Goal: Task Accomplishment & Management: Use online tool/utility

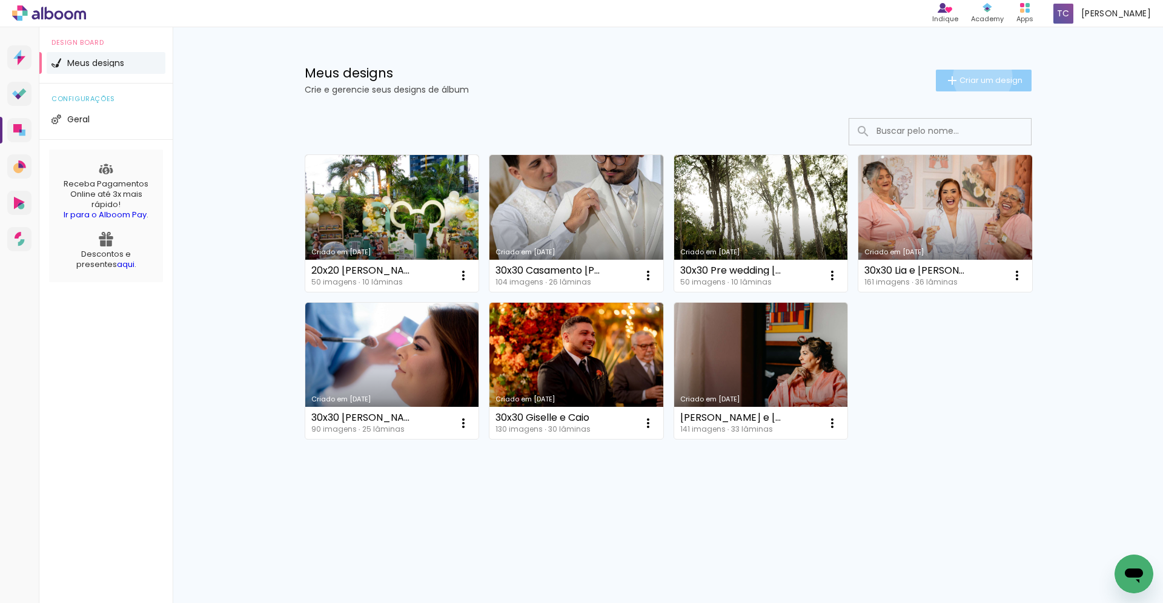
click at [980, 77] on span "Criar um design" at bounding box center [990, 80] width 63 height 8
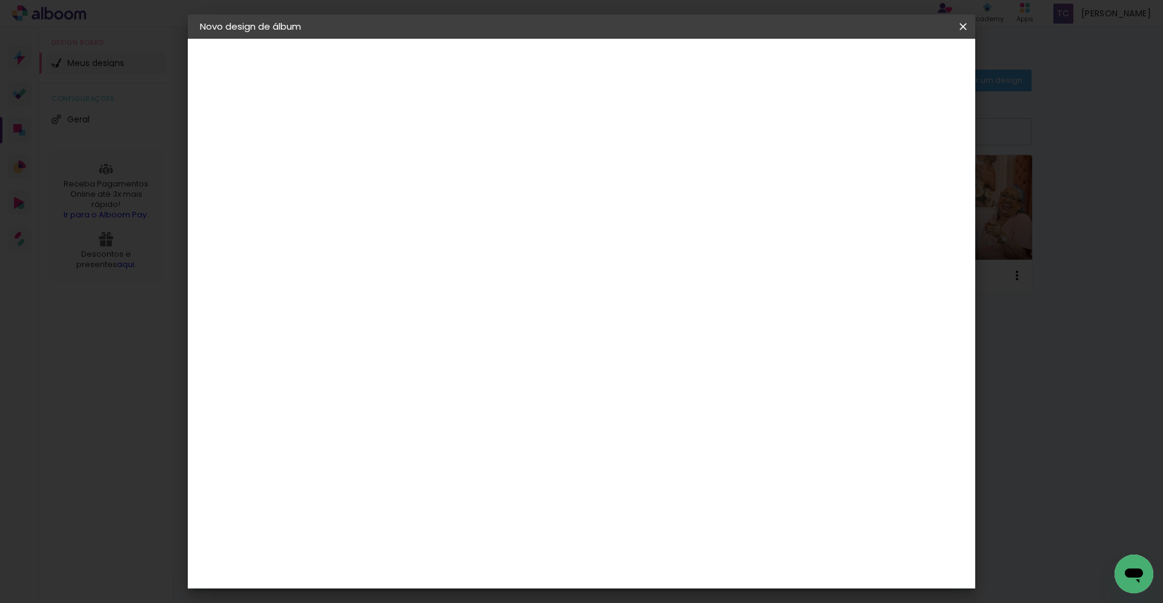
click at [398, 161] on input at bounding box center [398, 162] width 0 height 19
type input "30x30 [PERSON_NAME] e [PERSON_NAME]"
type paper-input "30x30 [PERSON_NAME] e [PERSON_NAME]"
click at [0, 0] on slot "Avançar" at bounding box center [0, 0] width 0 height 0
click at [625, 191] on paper-item "Tamanho Livre" at bounding box center [567, 184] width 116 height 27
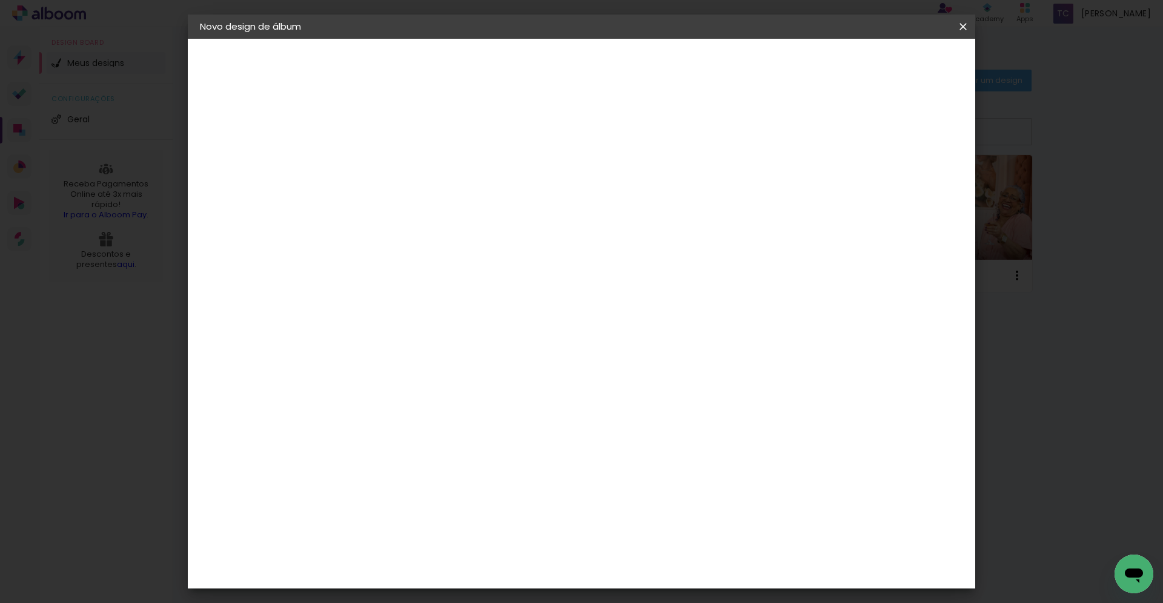
click at [625, 65] on paper-button "Avançar" at bounding box center [594, 64] width 59 height 21
click at [887, 66] on span "Iniciar design" at bounding box center [859, 64] width 55 height 8
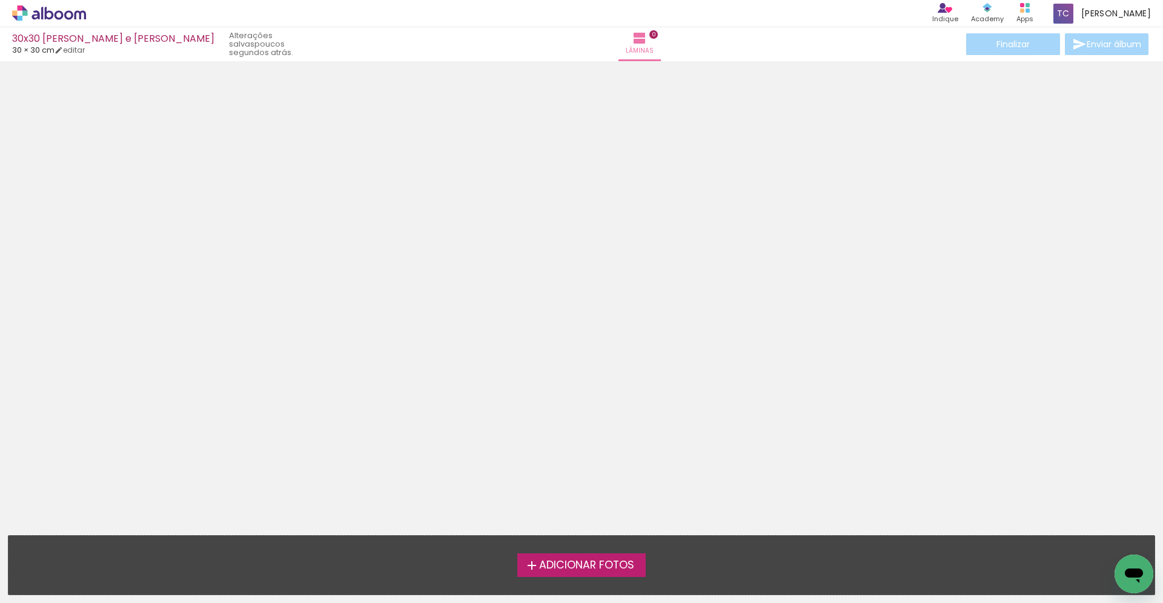
click at [596, 564] on span "Adicionar Fotos" at bounding box center [586, 565] width 95 height 11
click at [0, 0] on input "file" at bounding box center [0, 0] width 0 height 0
